Goal: Task Accomplishment & Management: Use online tool/utility

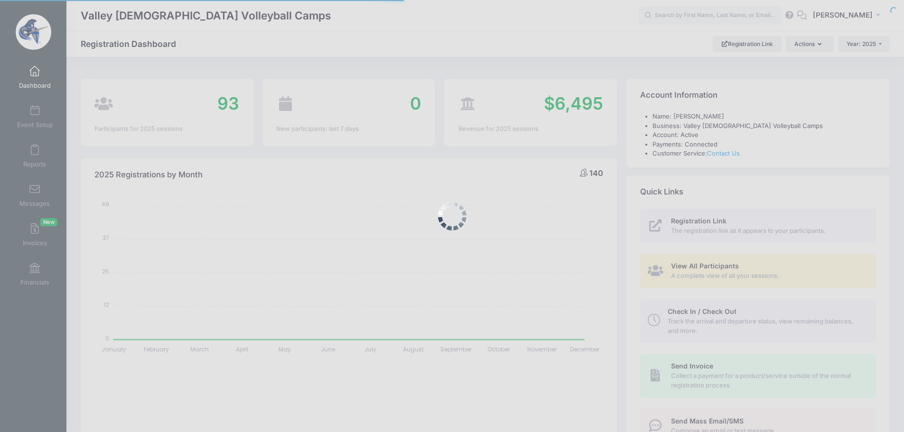
select select
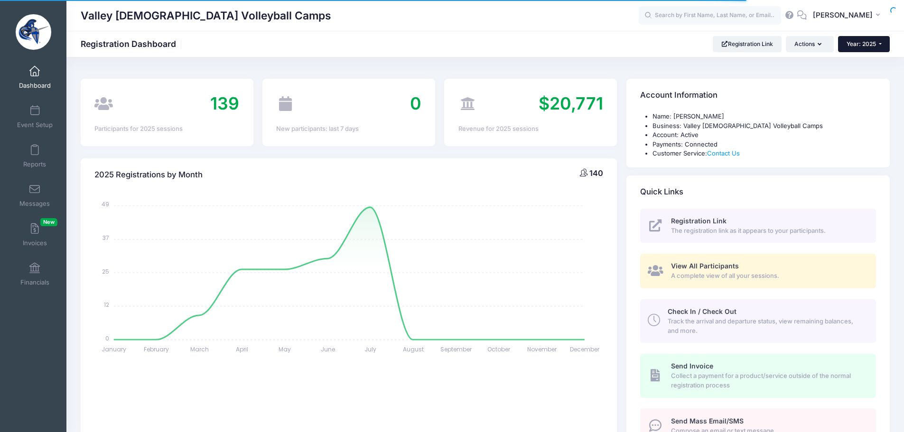
click at [853, 40] on span "Year: 2025" at bounding box center [861, 43] width 29 height 7
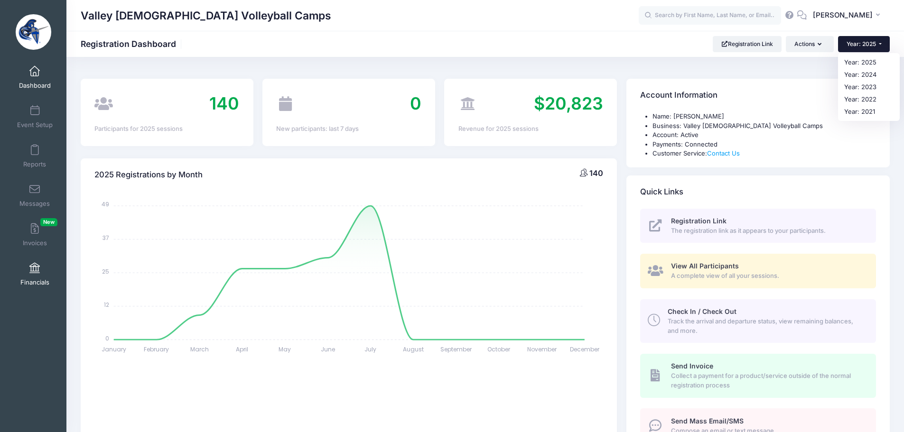
click at [35, 268] on span at bounding box center [35, 268] width 0 height 10
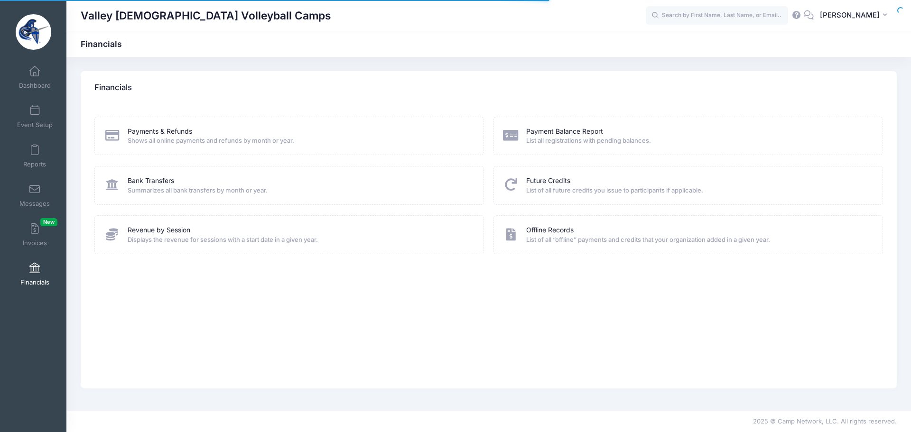
click at [221, 236] on span "Displays the revenue for sessions with a start date in a given year." at bounding box center [300, 239] width 344 height 9
click at [186, 236] on span "Displays the revenue for sessions with a start date in a given year." at bounding box center [300, 239] width 344 height 9
click at [186, 233] on link "Revenue by Session" at bounding box center [159, 230] width 63 height 10
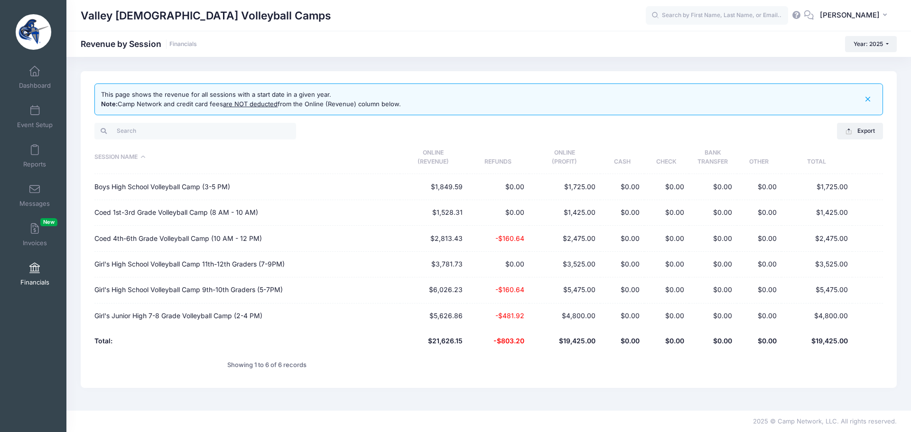
click at [35, 266] on span at bounding box center [35, 268] width 0 height 10
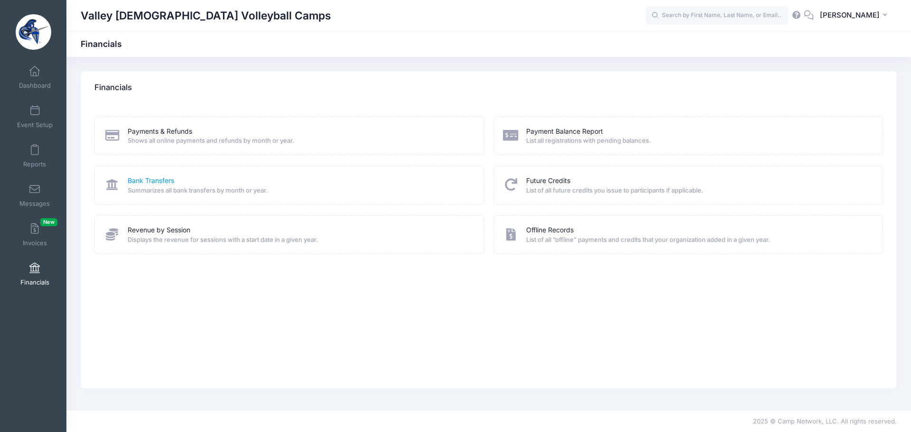
click at [163, 182] on link "Bank Transfers" at bounding box center [151, 181] width 47 height 10
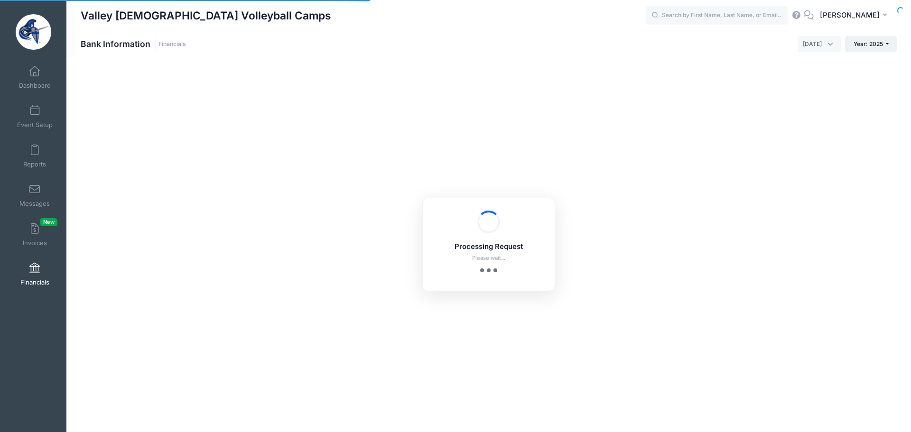
select select "10"
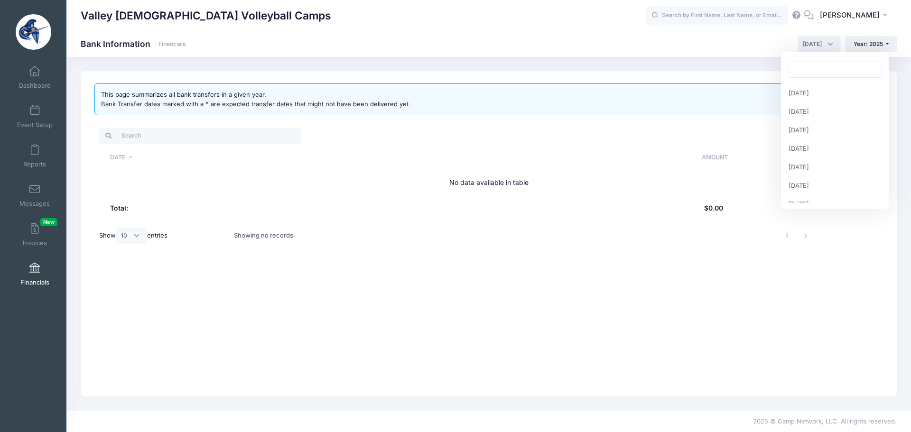
click at [803, 40] on span "[DATE]" at bounding box center [812, 44] width 19 height 9
select select "7"
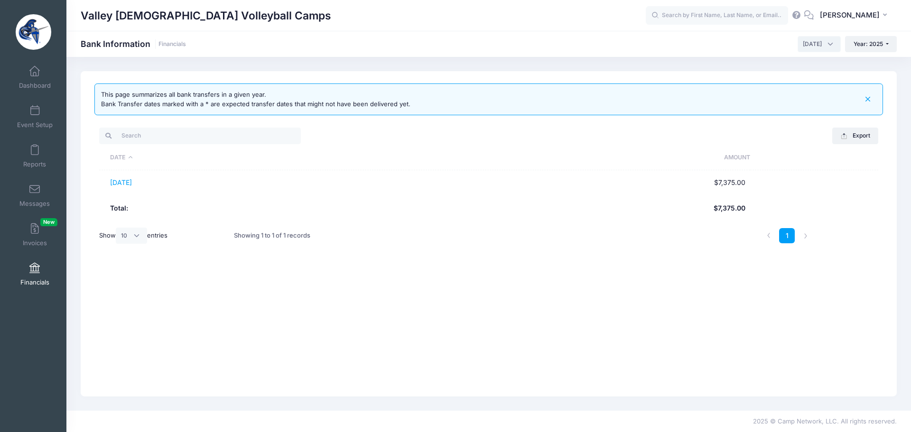
click at [35, 264] on span at bounding box center [35, 268] width 0 height 10
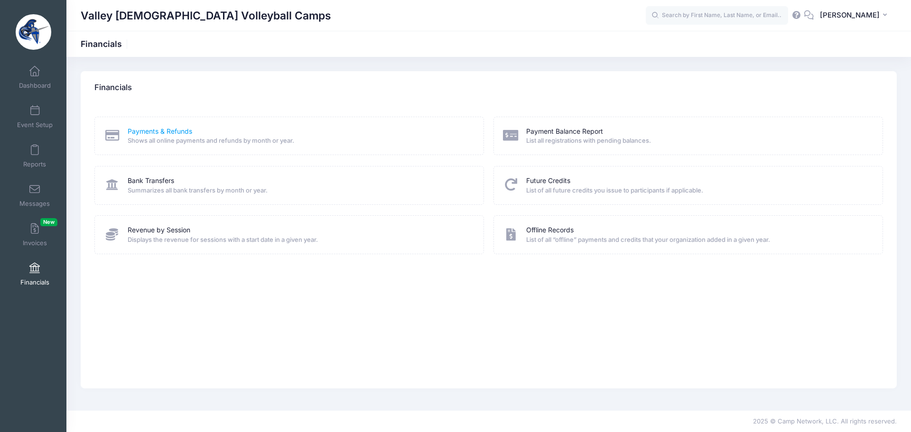
click at [182, 132] on link "Payments & Refunds" at bounding box center [160, 132] width 65 height 10
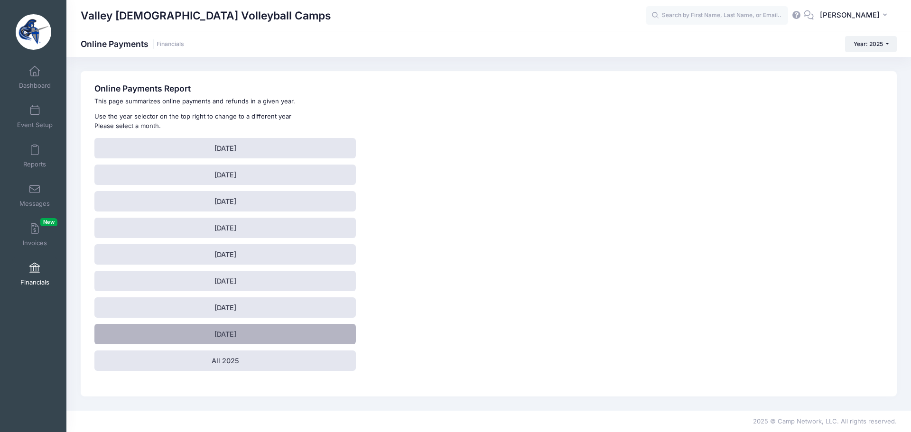
click at [190, 335] on link "[DATE]" at bounding box center [224, 334] width 261 height 20
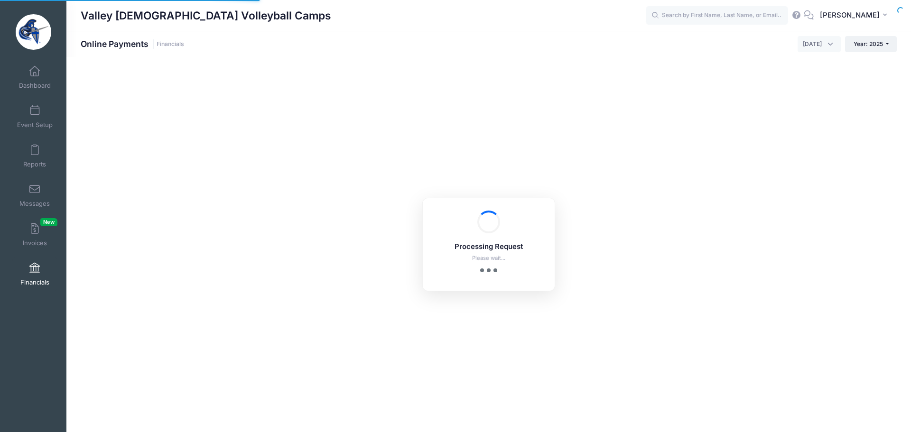
select select "10"
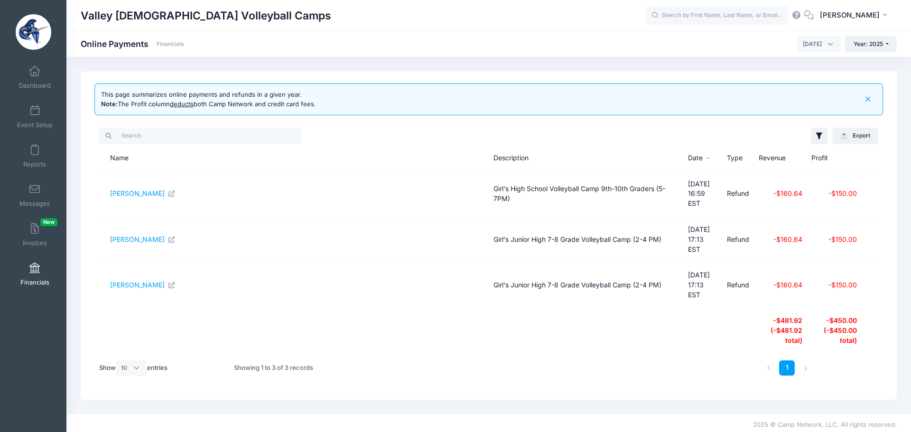
click at [25, 266] on link "Financials" at bounding box center [34, 274] width 45 height 33
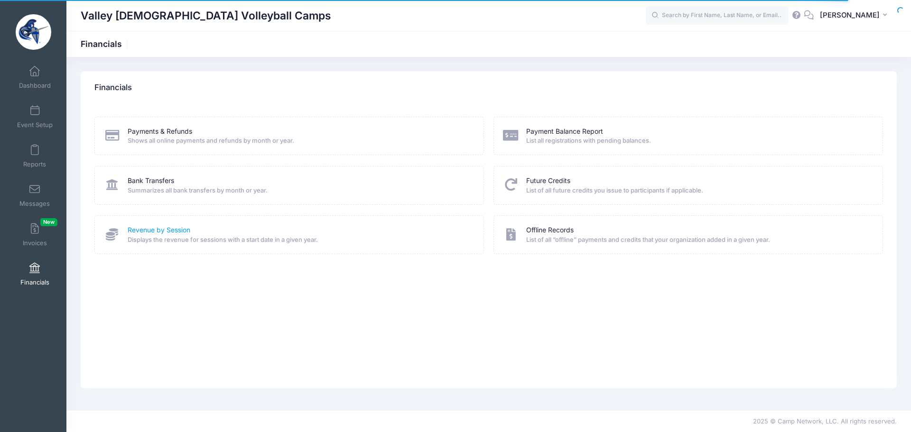
click at [147, 228] on link "Revenue by Session" at bounding box center [159, 230] width 63 height 10
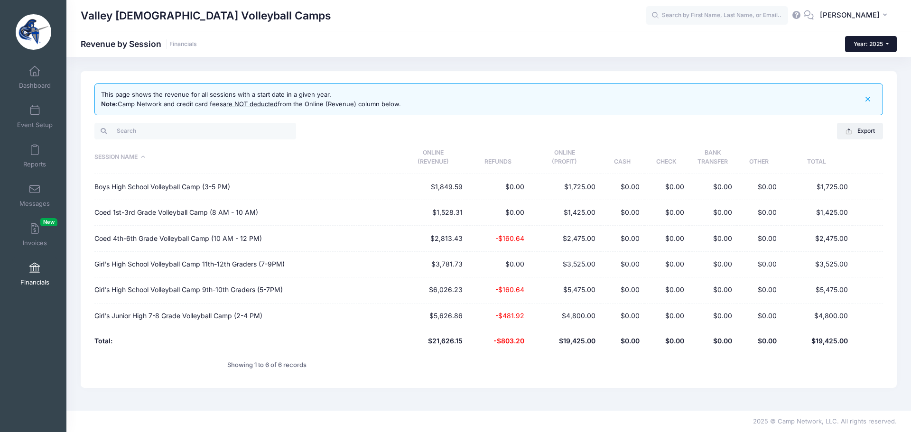
click at [882, 45] on span "Year: 2025" at bounding box center [868, 43] width 29 height 7
click at [857, 127] on button "Export" at bounding box center [860, 131] width 46 height 16
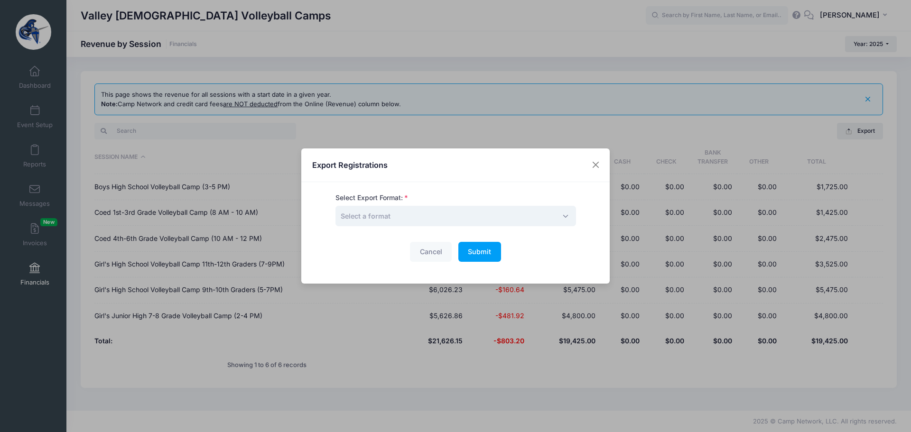
click at [556, 213] on span "Select a format" at bounding box center [456, 216] width 241 height 20
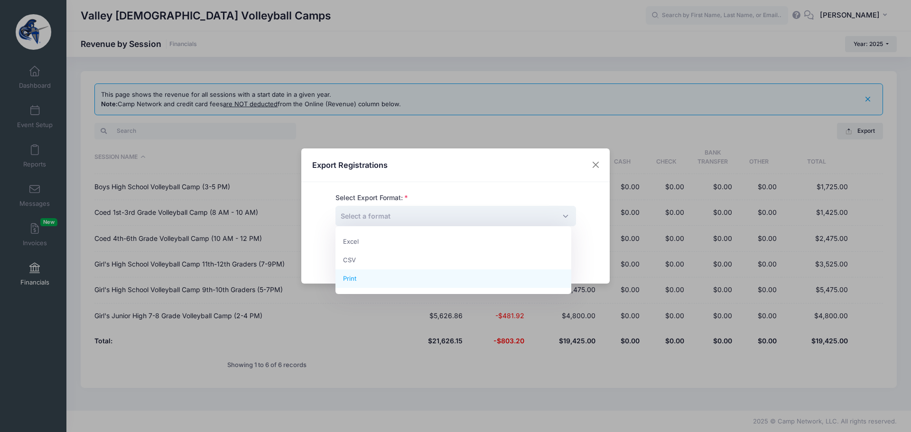
select select "print"
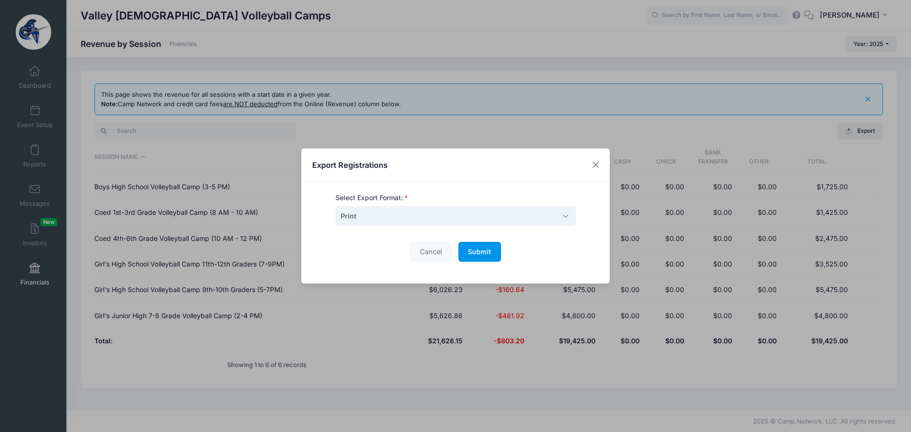
click at [473, 243] on button "Submit Please wait..." at bounding box center [479, 252] width 43 height 20
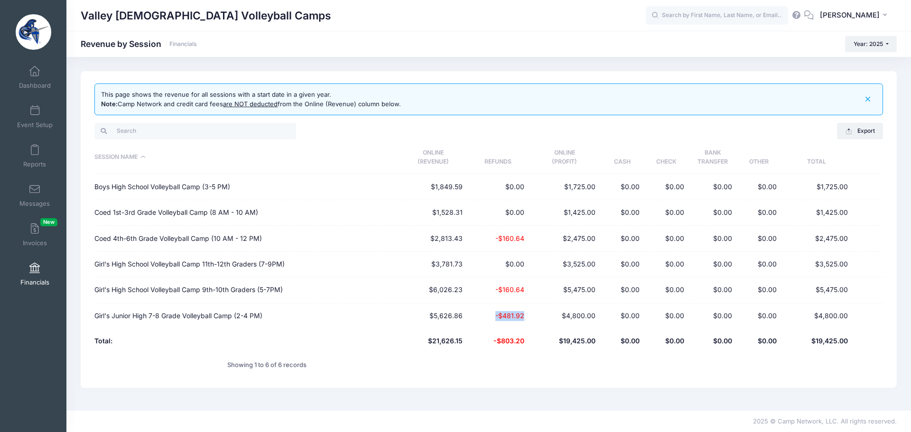
drag, startPoint x: 525, startPoint y: 318, endPoint x: 492, endPoint y: 314, distance: 33.4
click at [492, 314] on td "-$481.92" at bounding box center [498, 316] width 62 height 25
click at [504, 314] on td "-$481.92" at bounding box center [498, 316] width 62 height 25
